Goal: Task Accomplishment & Management: Use online tool/utility

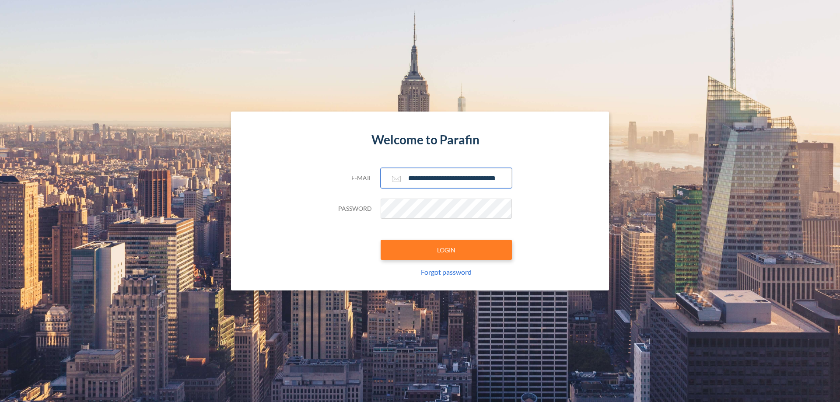
scroll to position [0, 14]
type input "**********"
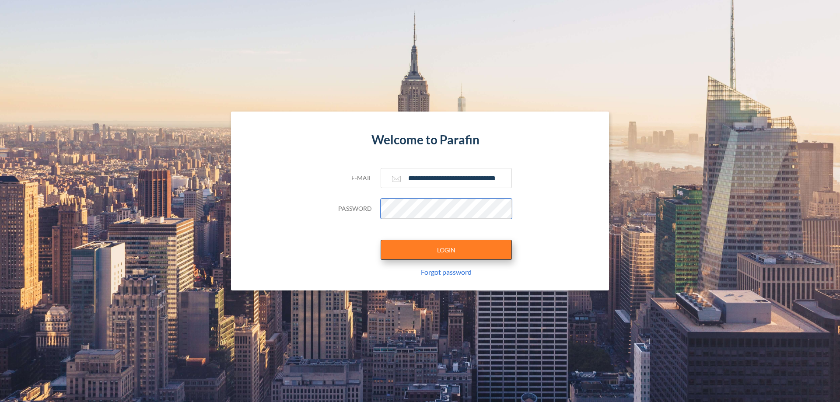
scroll to position [0, 0]
click at [446, 250] on button "LOGIN" at bounding box center [446, 250] width 131 height 20
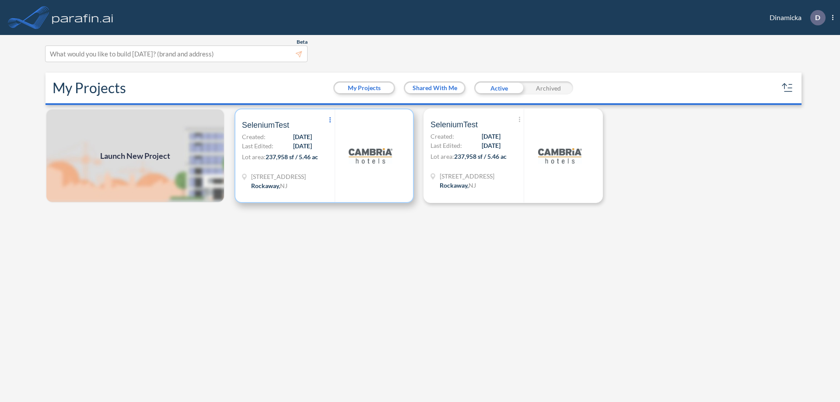
scroll to position [2, 0]
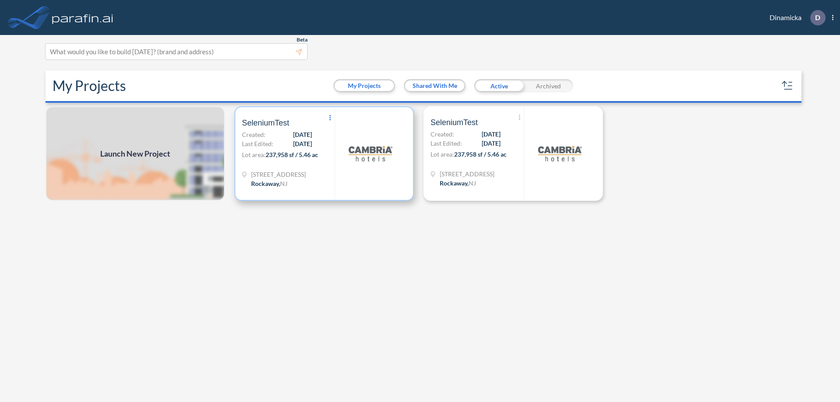
click at [330, 118] on icon at bounding box center [330, 117] width 1 height 5
click at [372, 167] on span "Share a copy" at bounding box center [367, 166] width 38 height 11
